Goal: Task Accomplishment & Management: Manage account settings

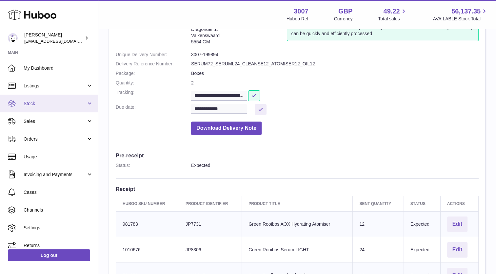
click at [34, 103] on span "Stock" at bounding box center [55, 103] width 63 height 6
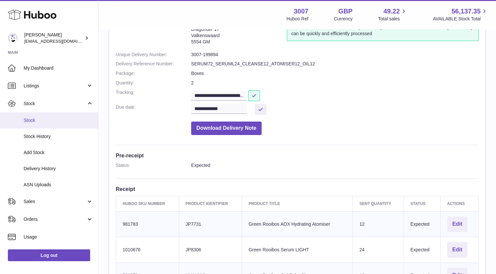
click at [39, 117] on span "Stock" at bounding box center [59, 120] width 70 height 6
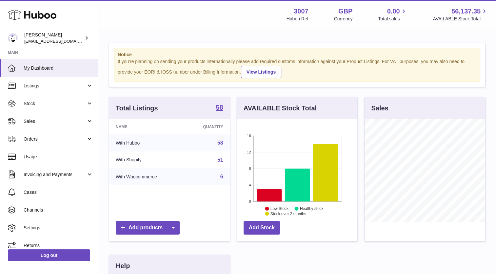
scroll to position [102, 121]
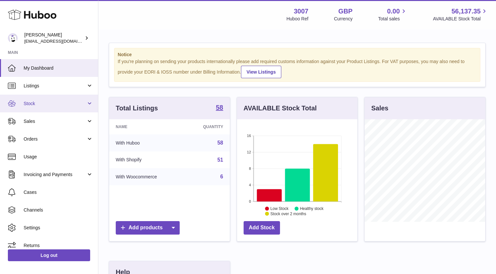
click at [39, 104] on span "Stock" at bounding box center [55, 103] width 63 height 6
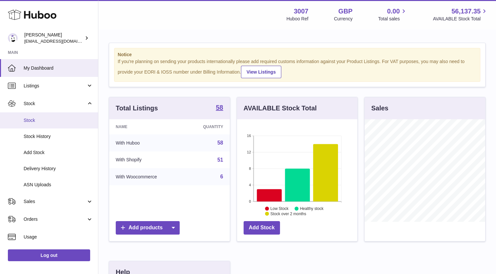
click at [35, 121] on span "Stock" at bounding box center [59, 120] width 70 height 6
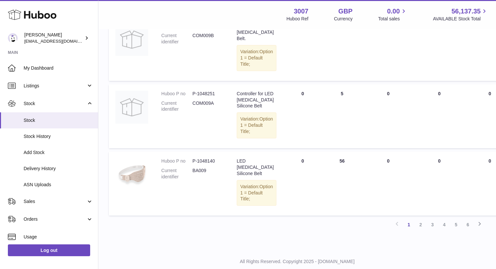
scroll to position [551, 0]
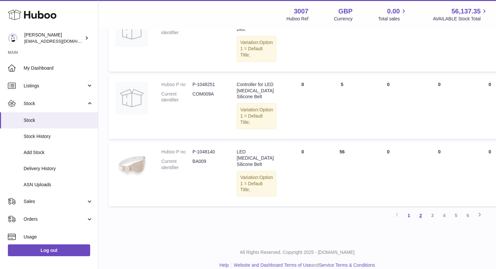
click at [422, 221] on link "2" at bounding box center [421, 215] width 12 height 12
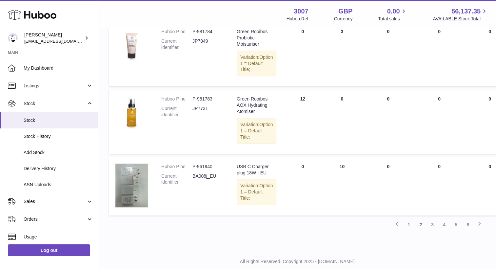
scroll to position [589, 0]
click at [431, 224] on link "3" at bounding box center [433, 224] width 12 height 12
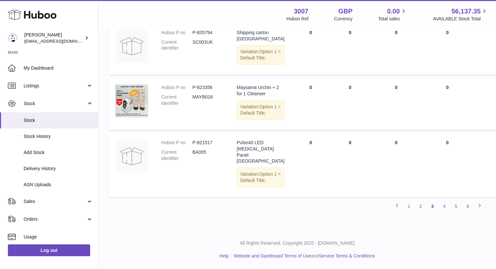
scroll to position [590, 0]
click at [446, 203] on link "4" at bounding box center [445, 206] width 12 height 12
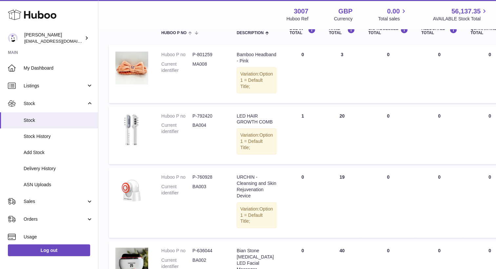
scroll to position [85, 0]
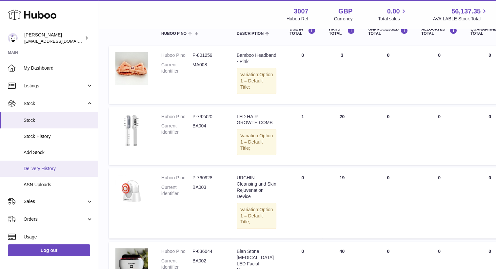
click at [38, 171] on link "Delivery History" at bounding box center [49, 168] width 98 height 16
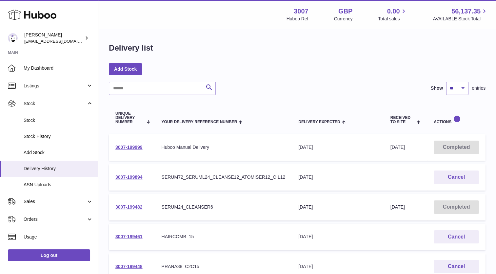
click at [134, 233] on td "3007-199461" at bounding box center [132, 236] width 46 height 27
click at [133, 236] on link "3007-199461" at bounding box center [128, 236] width 27 height 5
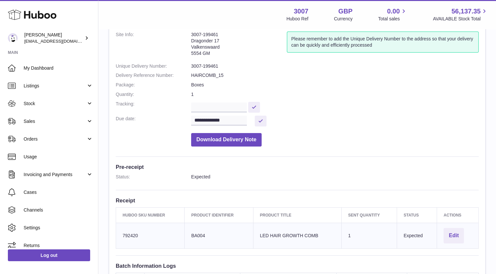
scroll to position [42, 0]
click at [451, 238] on button "Edit" at bounding box center [454, 234] width 20 height 15
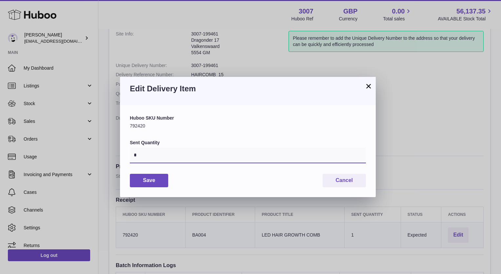
click at [183, 158] on input "*" at bounding box center [248, 155] width 236 height 16
type input "**"
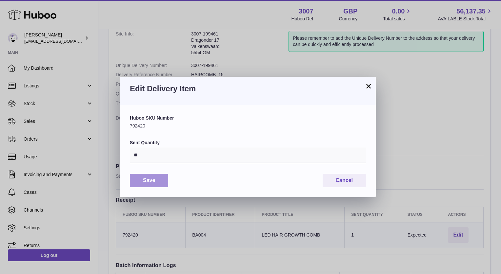
click at [138, 181] on button "Save" at bounding box center [149, 180] width 38 height 13
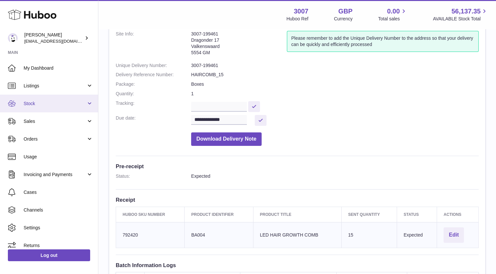
click at [45, 106] on span "Stock" at bounding box center [55, 103] width 63 height 6
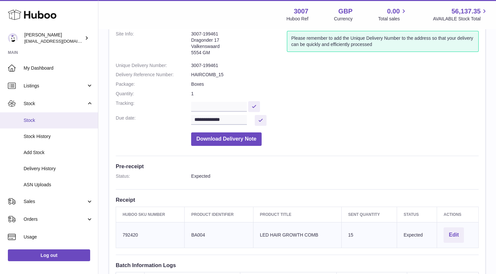
click at [40, 128] on link "Stock" at bounding box center [49, 120] width 98 height 16
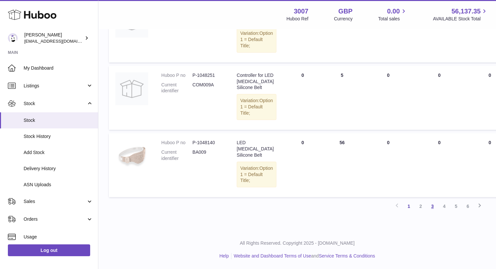
click at [434, 206] on link "3" at bounding box center [433, 206] width 12 height 12
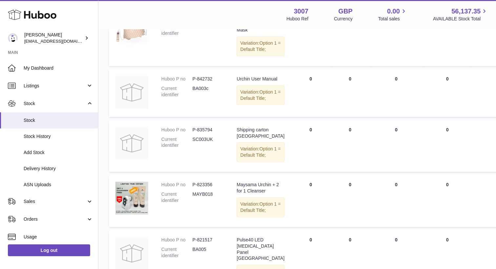
scroll to position [590, 0]
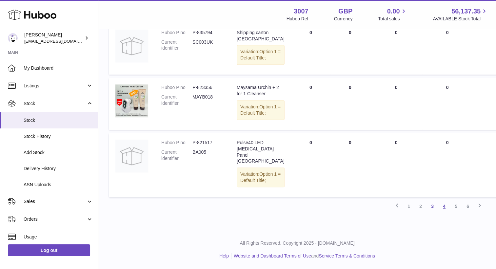
click at [443, 207] on link "4" at bounding box center [445, 206] width 12 height 12
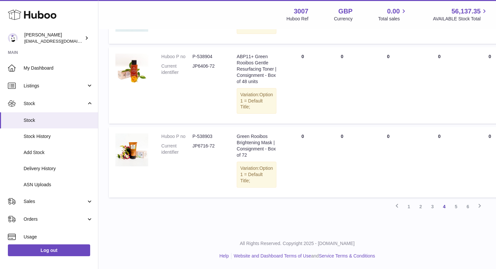
scroll to position [645, 0]
click at [455, 212] on link "5" at bounding box center [456, 206] width 12 height 12
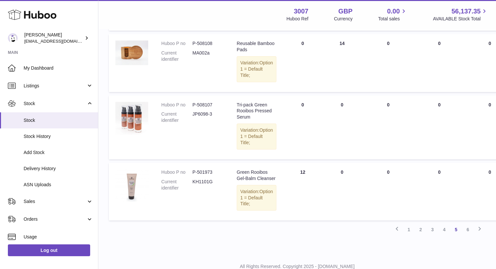
scroll to position [594, 0]
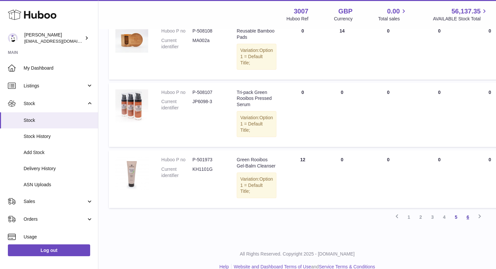
click at [467, 223] on link "6" at bounding box center [468, 217] width 12 height 12
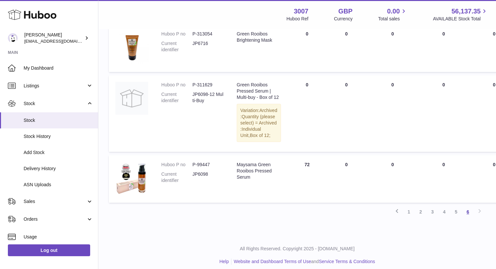
scroll to position [489, 0]
